Goal: Transaction & Acquisition: Download file/media

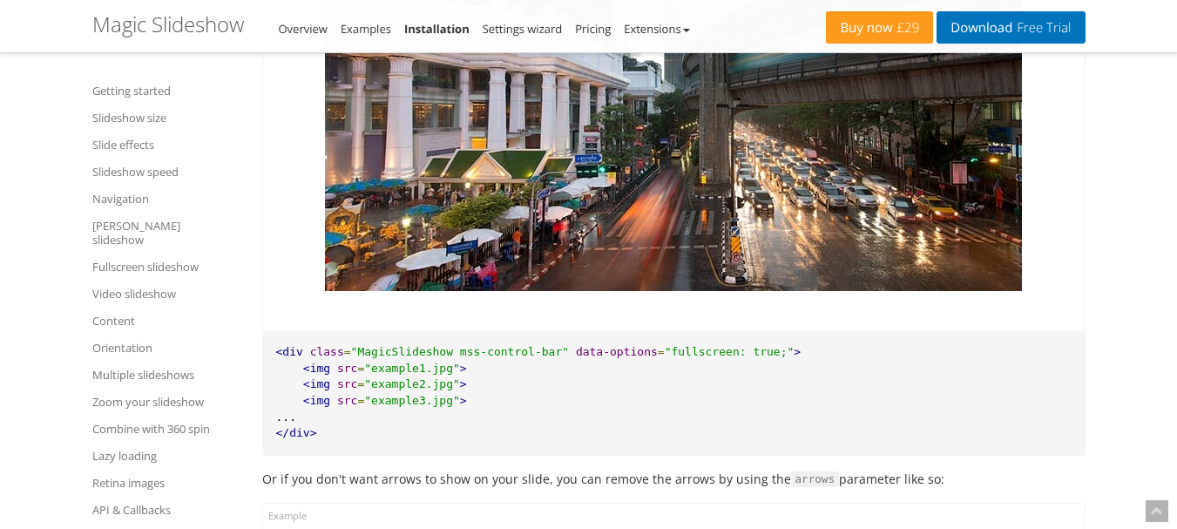
scroll to position [12993, 0]
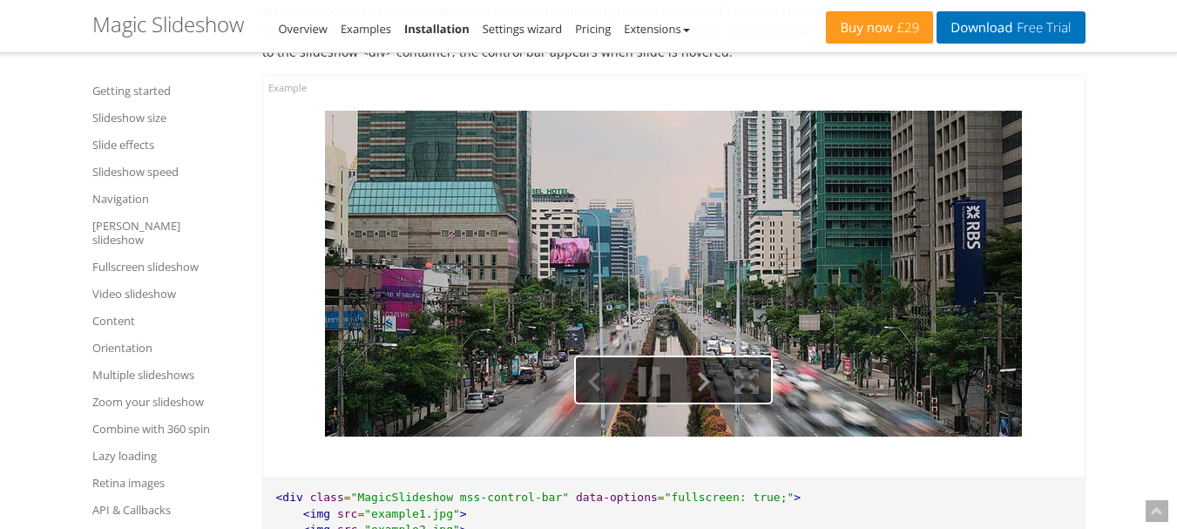
click at [701, 371] on button at bounding box center [698, 381] width 49 height 49
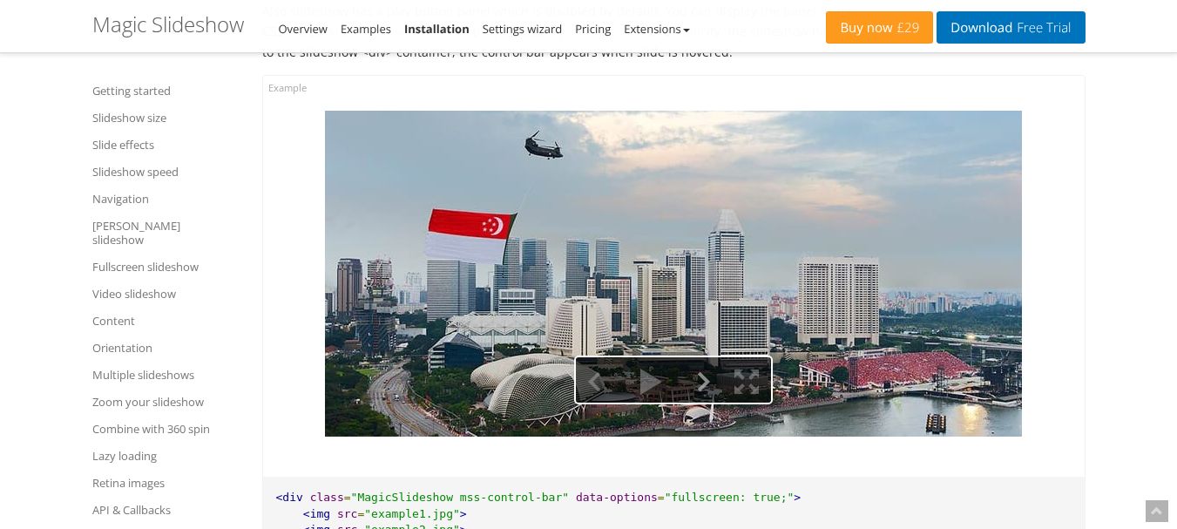
click at [701, 371] on button at bounding box center [698, 381] width 49 height 49
click at [705, 367] on button at bounding box center [698, 381] width 49 height 49
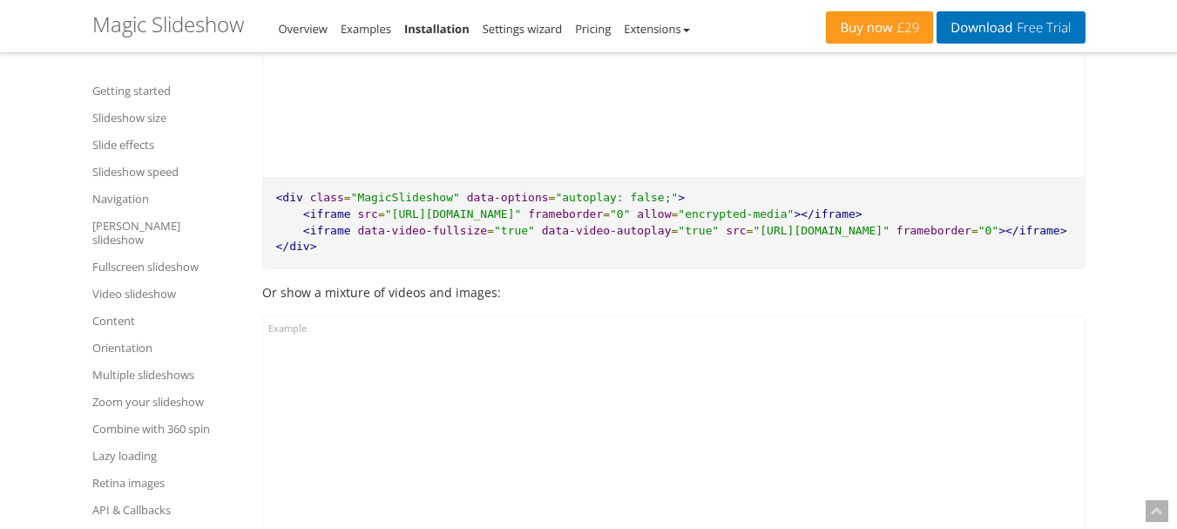
scroll to position [16050, 0]
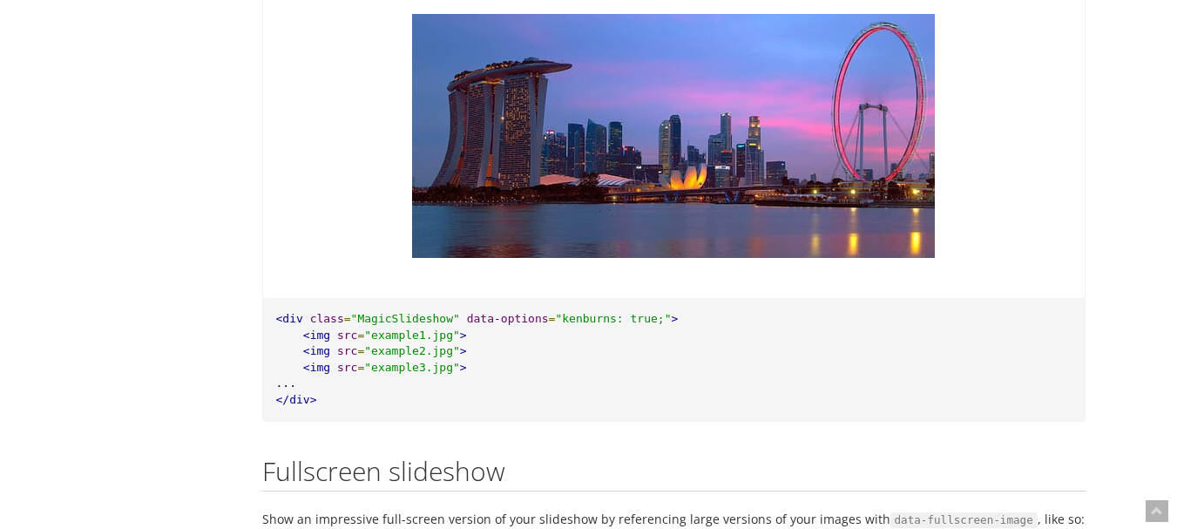
scroll to position [14611, 0]
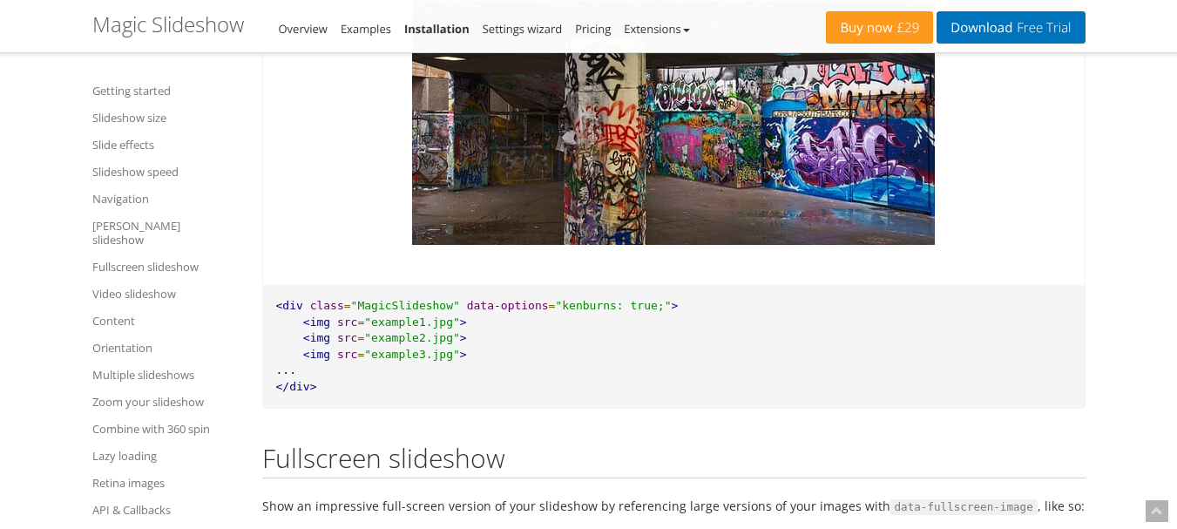
click at [949, 322] on pre "<div class = "MagicSlideshow" data-options = "kenburns: true;" > <img src = "ex…" at bounding box center [674, 346] width 822 height 123
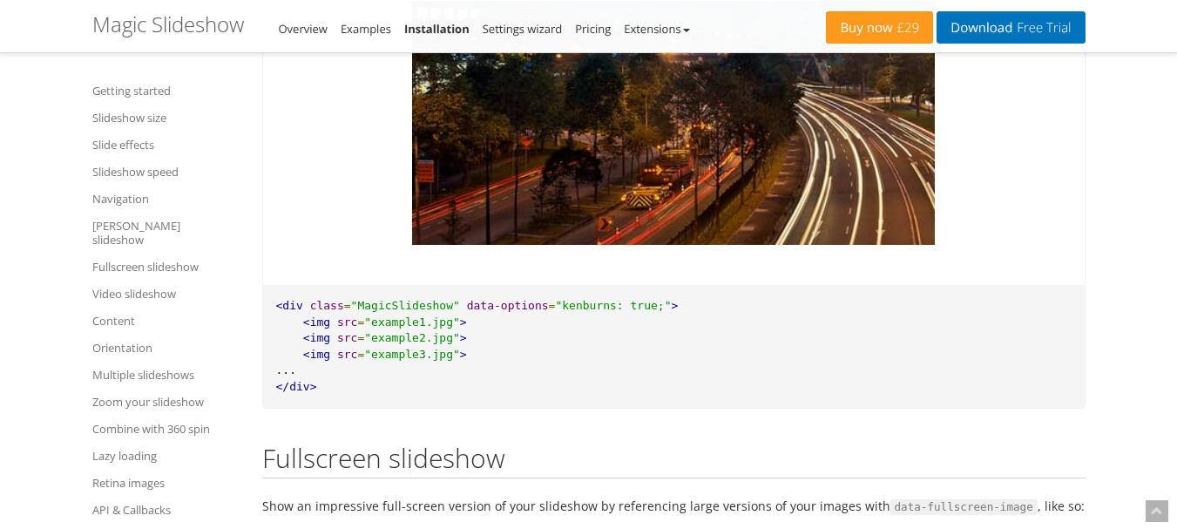
click at [263, 216] on div at bounding box center [674, 125] width 822 height 319
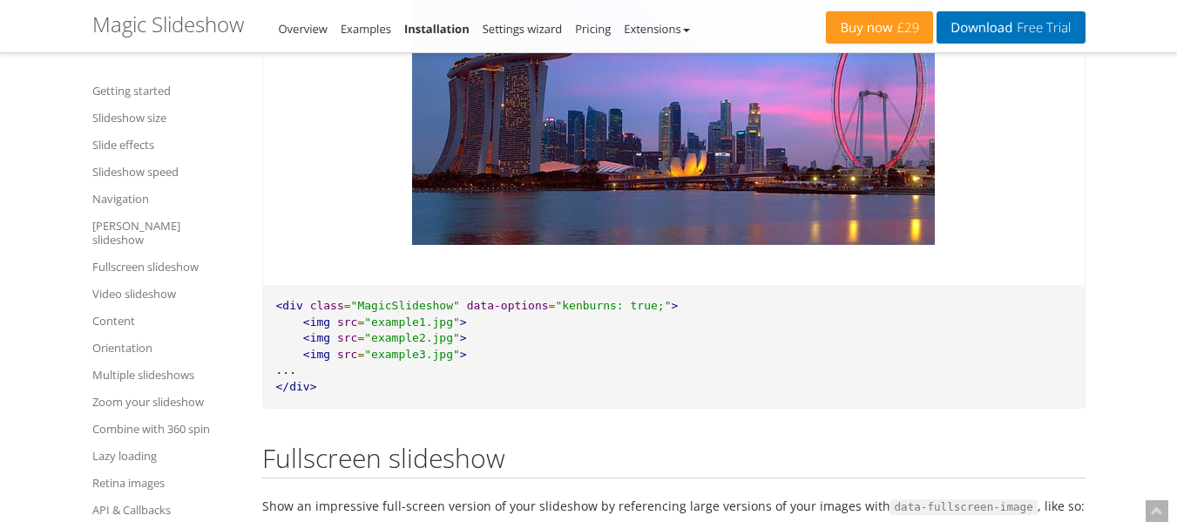
click at [281, 197] on div at bounding box center [674, 125] width 822 height 319
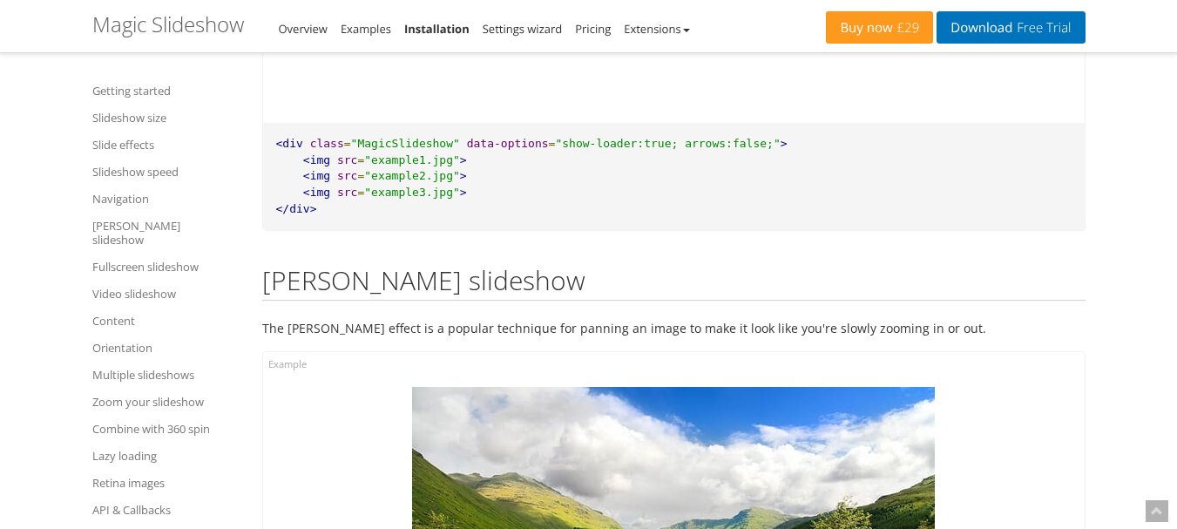
scroll to position [14321, 0]
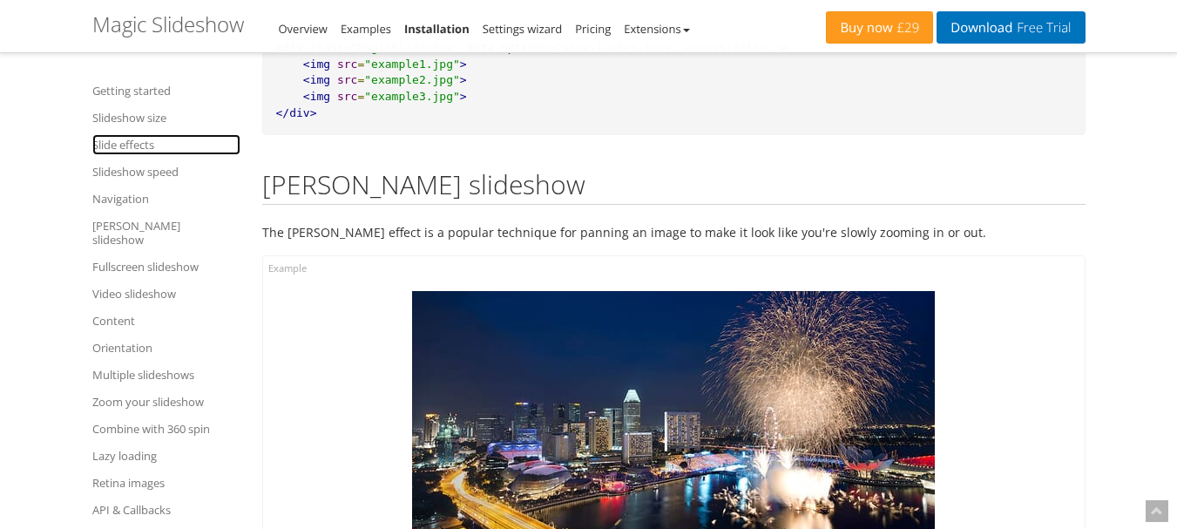
click at [137, 145] on link "Slide effects" at bounding box center [166, 144] width 148 height 21
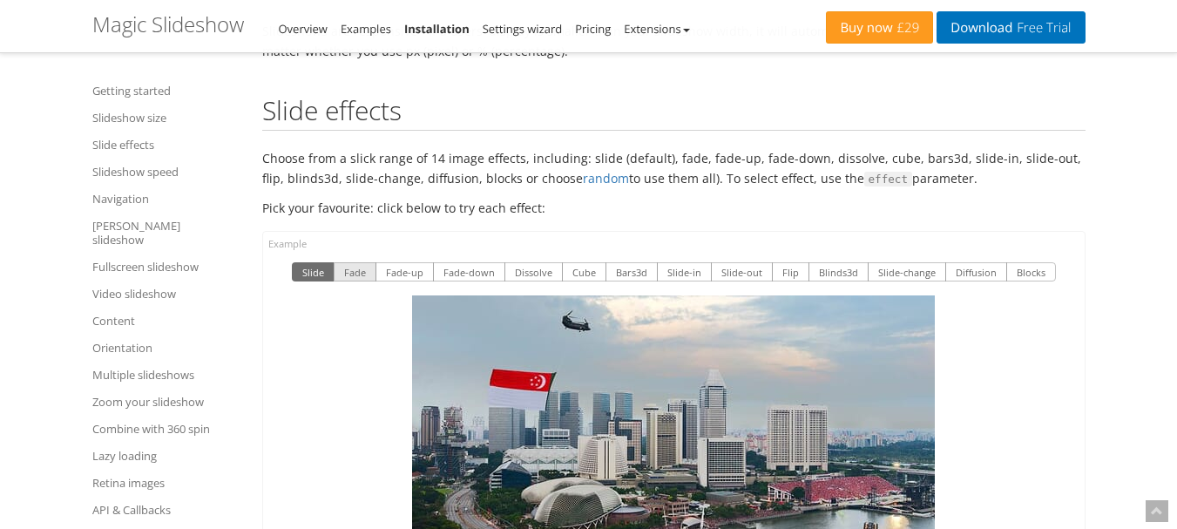
click at [365, 262] on button "Fade" at bounding box center [355, 271] width 43 height 19
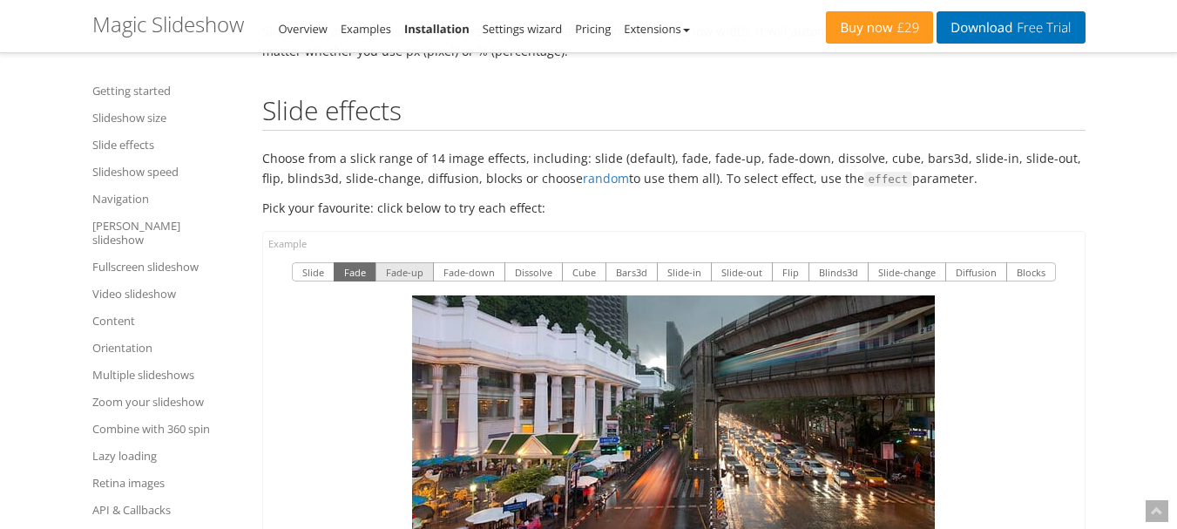
click at [421, 262] on button "Fade-up" at bounding box center [405, 271] width 58 height 19
click at [331, 262] on button "Slide" at bounding box center [313, 271] width 43 height 19
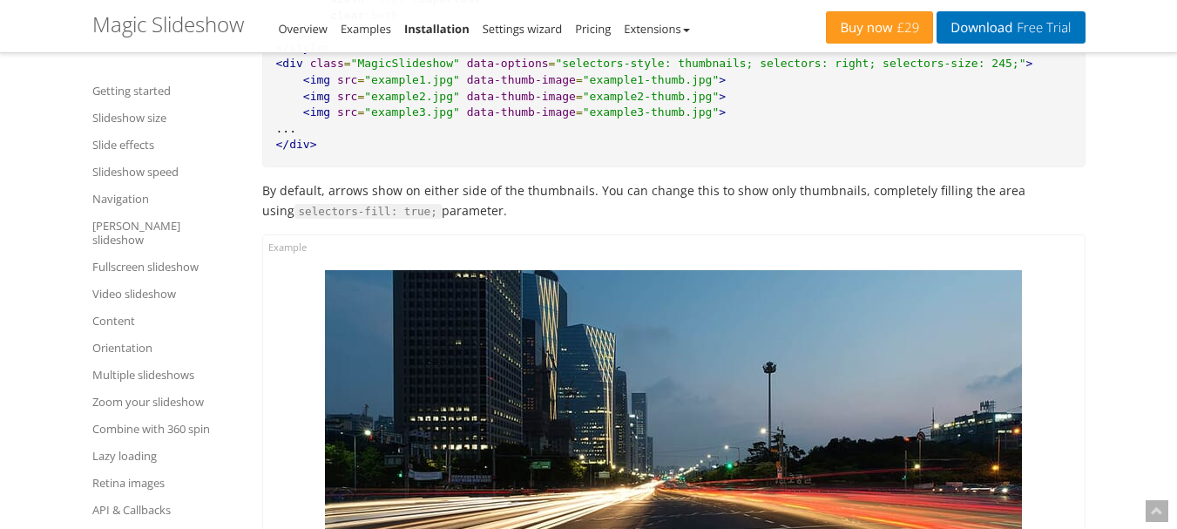
scroll to position [8841, 0]
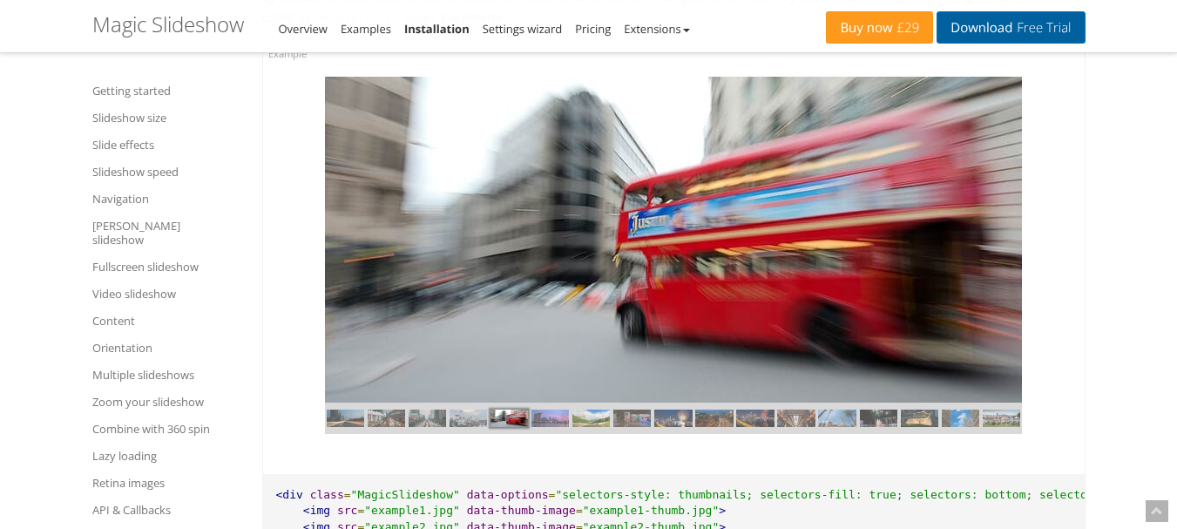
click at [1009, 22] on link "Download Free Trial" at bounding box center [1011, 27] width 148 height 32
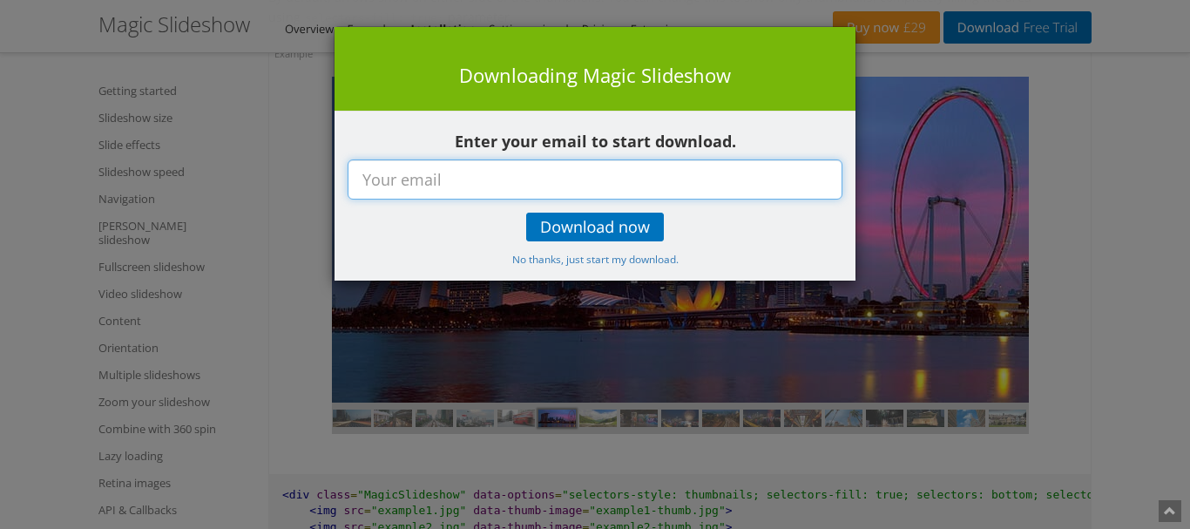
click at [661, 173] on input "text" at bounding box center [595, 179] width 495 height 40
type input "BRAIN@ISHOW360.COM"
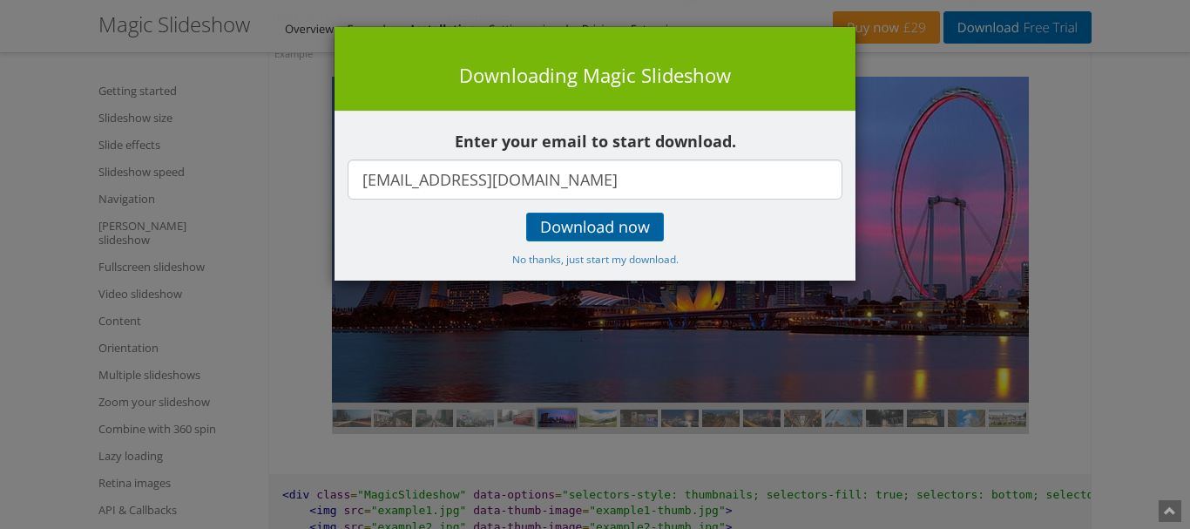
click at [630, 234] on span "Download now" at bounding box center [595, 227] width 110 height 14
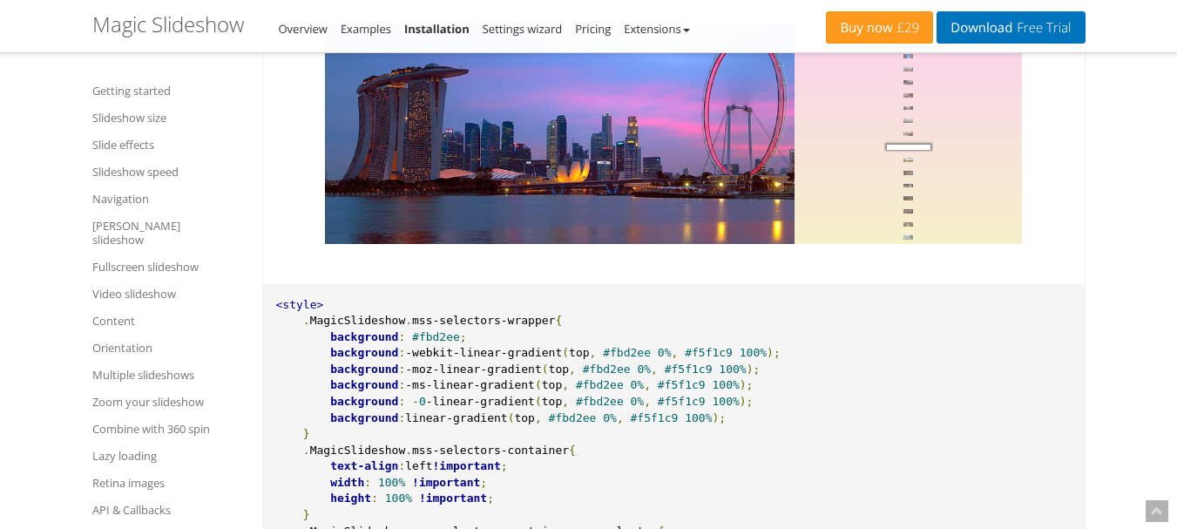
scroll to position [8455, 0]
